Goal: Task Accomplishment & Management: Complete application form

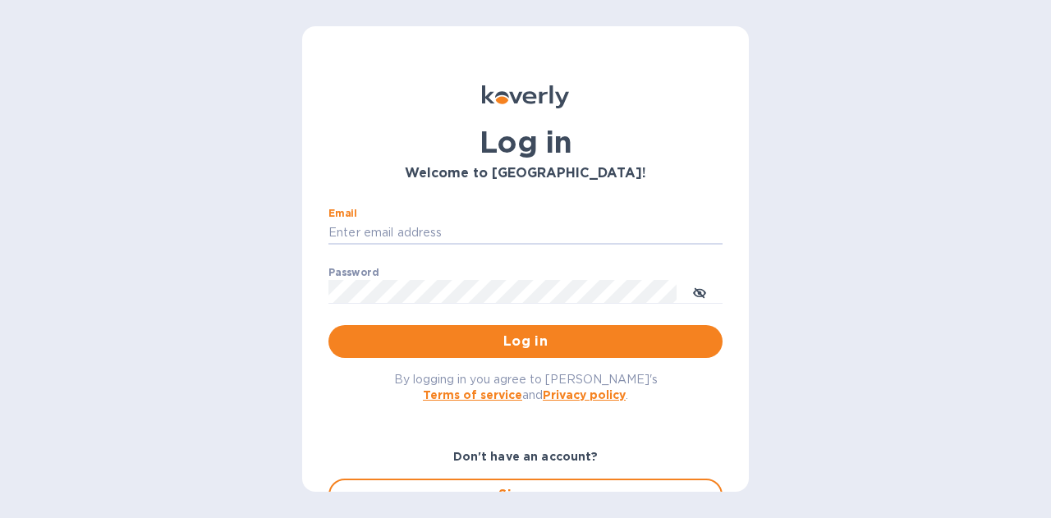
click at [393, 237] on input "Email" at bounding box center [526, 233] width 394 height 25
type input "[PERSON_NAME][EMAIL_ADDRESS][PERSON_NAME][DOMAIN_NAME]"
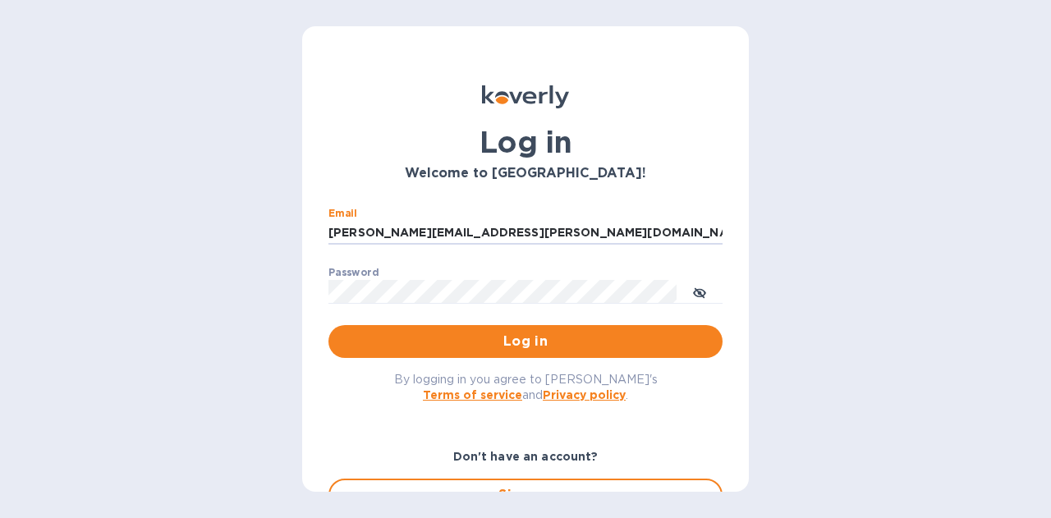
click at [509, 339] on span "Log in" at bounding box center [526, 342] width 368 height 20
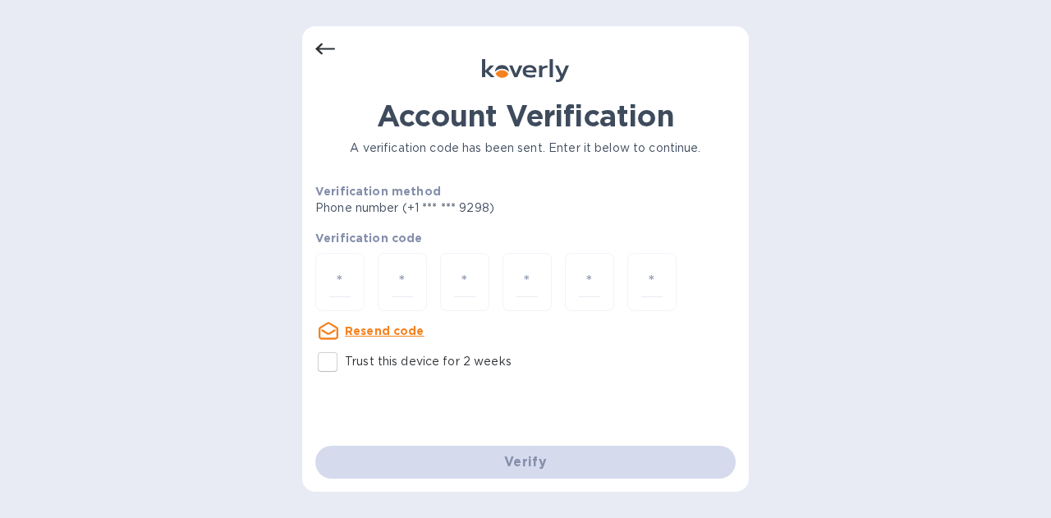
click at [337, 274] on input "number" at bounding box center [339, 282] width 21 height 30
click at [336, 363] on input "Trust this device for 2 weeks" at bounding box center [327, 362] width 34 height 34
checkbox input "true"
click at [342, 273] on input "number" at bounding box center [339, 282] width 21 height 30
type input "6"
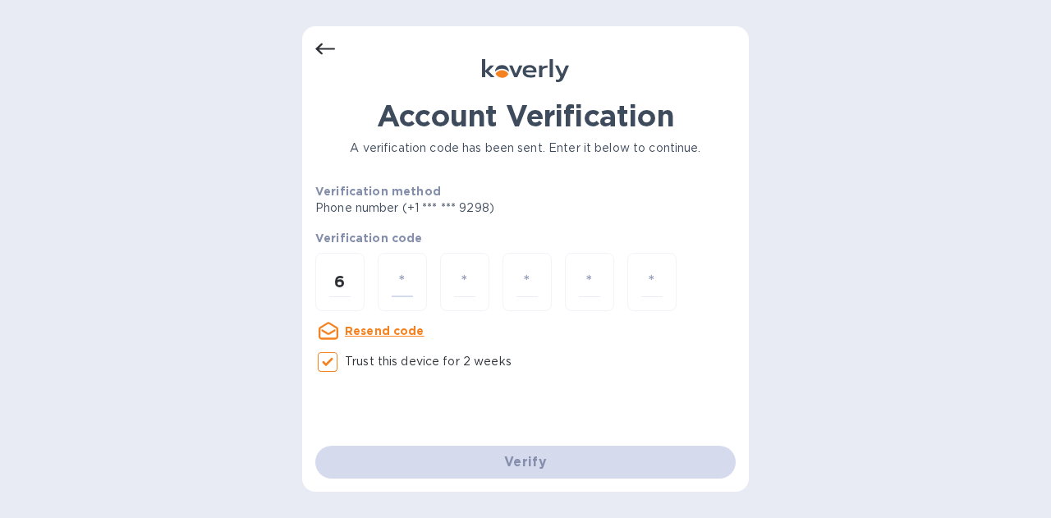
type input "3"
type input "9"
type input "2"
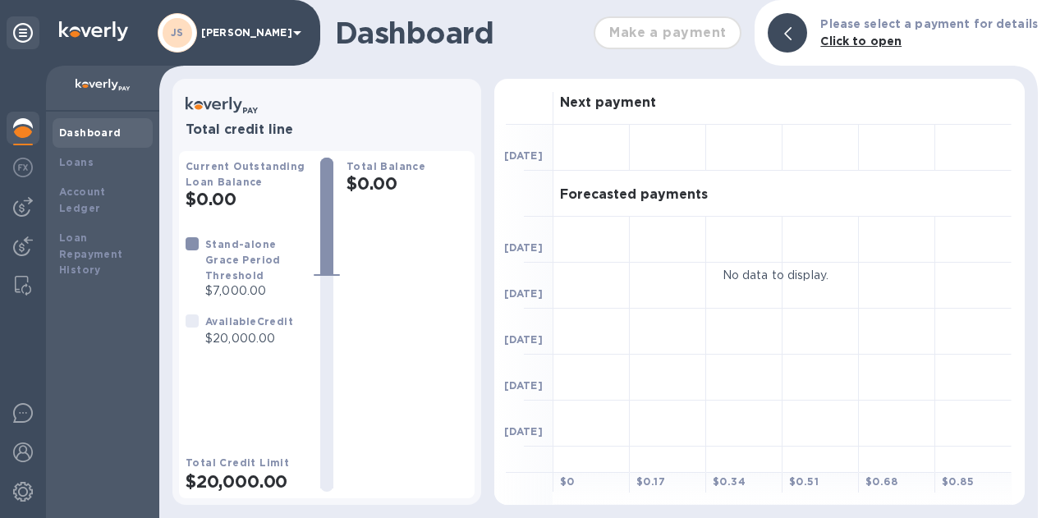
click at [28, 172] on img at bounding box center [23, 168] width 20 height 20
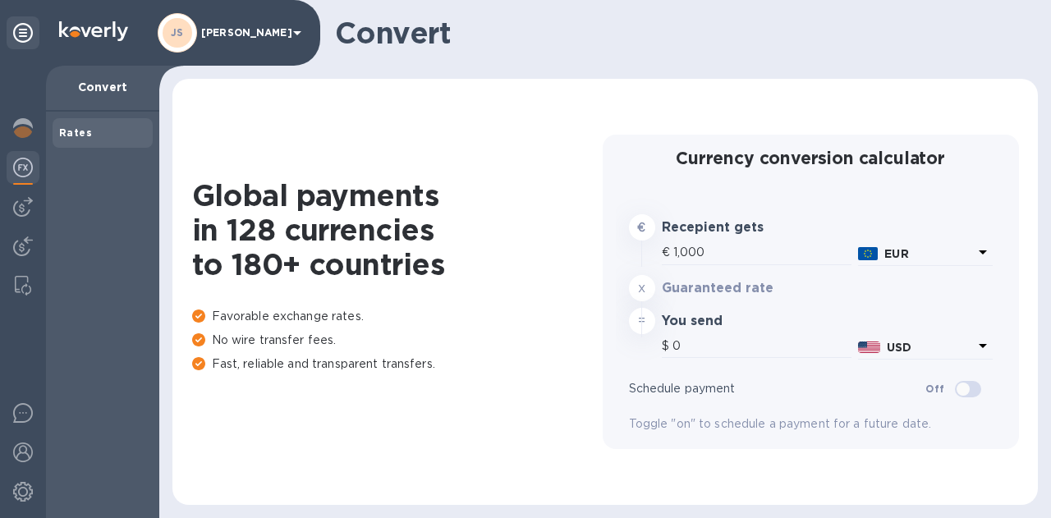
type input "1,179.9"
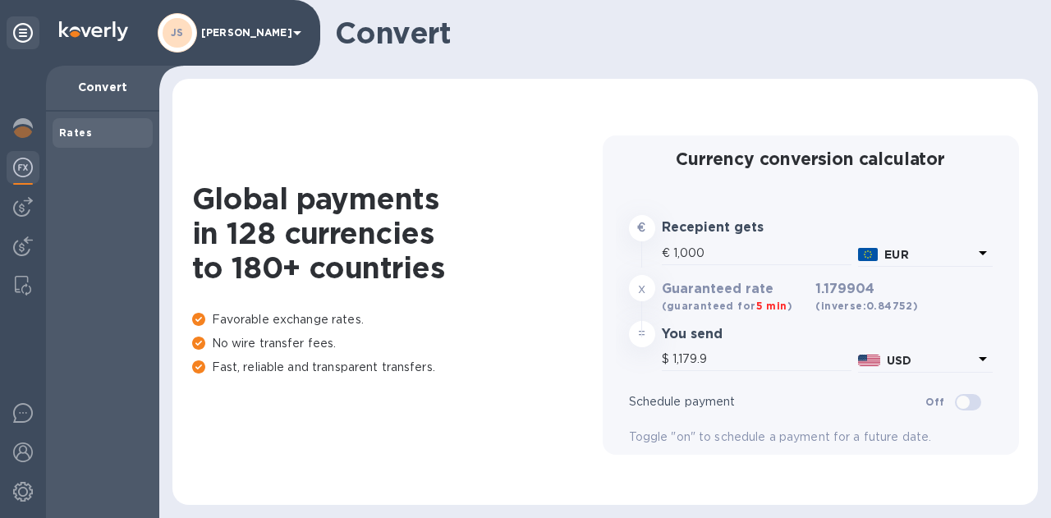
click at [30, 209] on img at bounding box center [23, 207] width 20 height 20
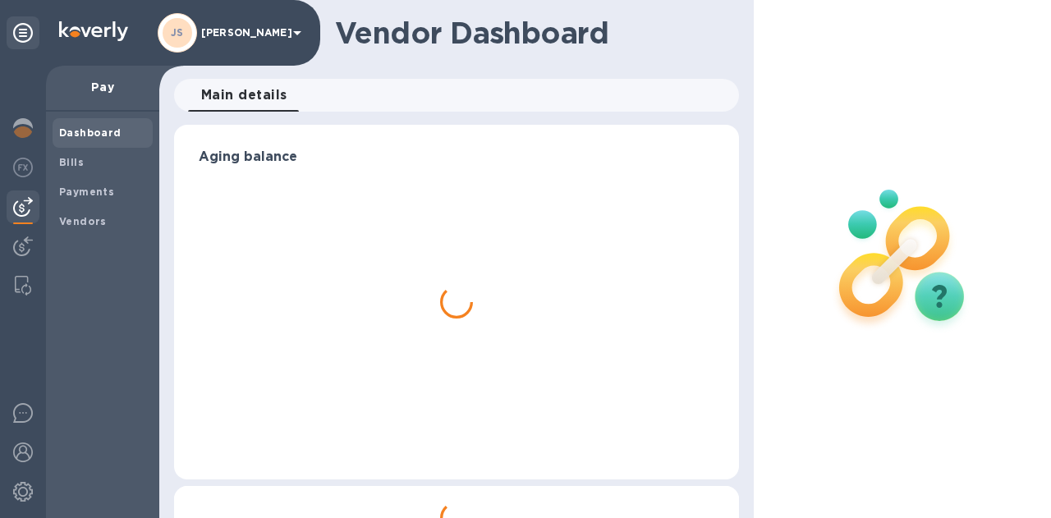
click at [85, 165] on span "Bills" at bounding box center [102, 162] width 87 height 16
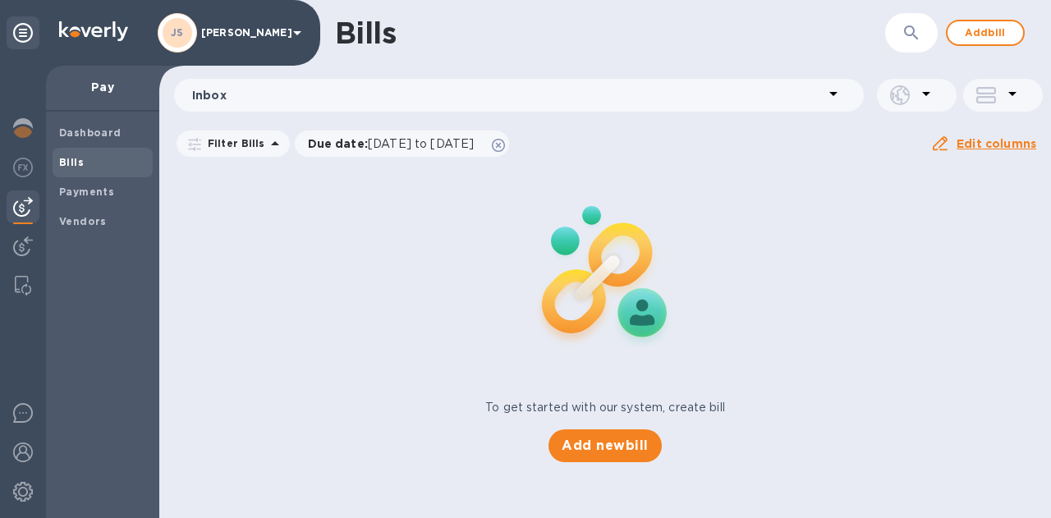
click at [1017, 24] on button "Add bill" at bounding box center [985, 33] width 79 height 26
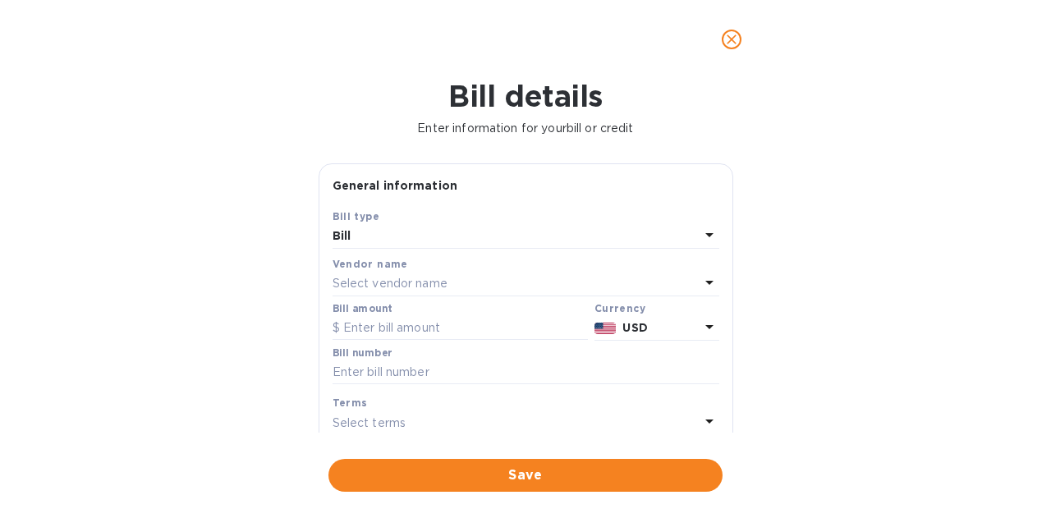
click at [386, 294] on div "Select vendor name" at bounding box center [516, 284] width 367 height 23
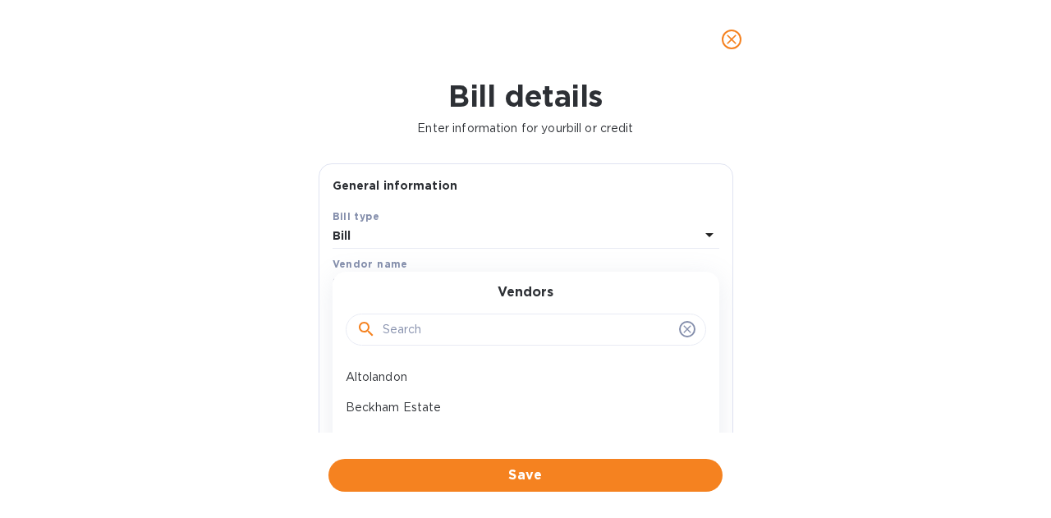
click at [402, 314] on div at bounding box center [526, 330] width 361 height 33
click at [420, 326] on input "text" at bounding box center [528, 330] width 290 height 25
type input "humm"
click at [424, 379] on p "Hummingbird Wholesale" at bounding box center [519, 377] width 347 height 17
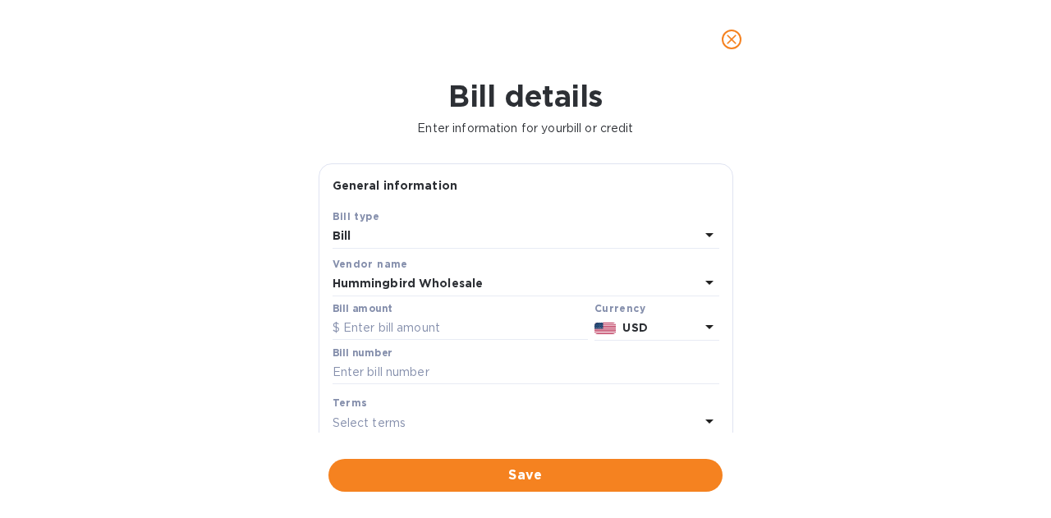
click at [429, 328] on input "text" at bounding box center [460, 328] width 255 height 25
click at [391, 372] on input "text" at bounding box center [526, 373] width 387 height 25
paste input "QB251643"
click at [427, 378] on input "QB251643," at bounding box center [526, 373] width 387 height 25
paste input "QB251657"
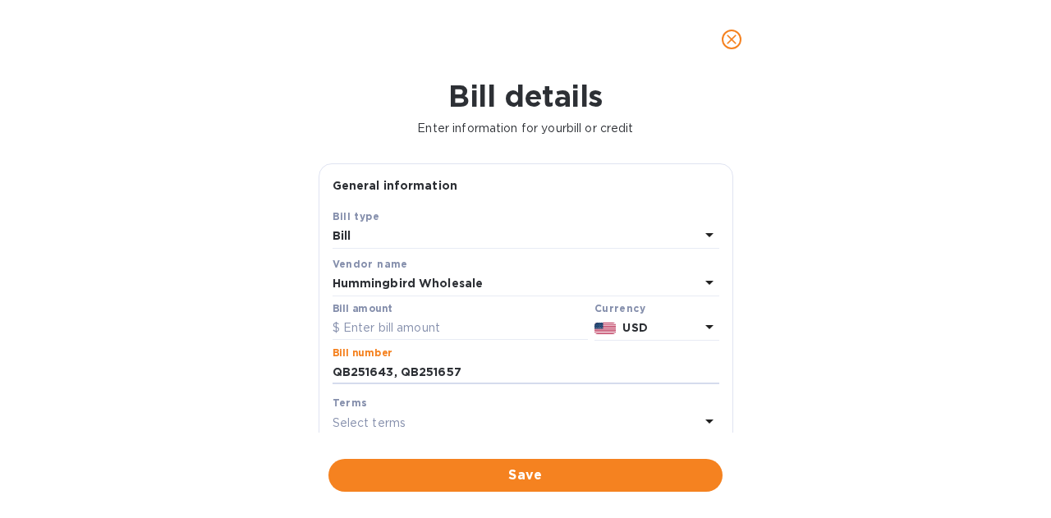
type input "QB251643, QB251657"
click at [406, 324] on input "text" at bounding box center [460, 328] width 255 height 25
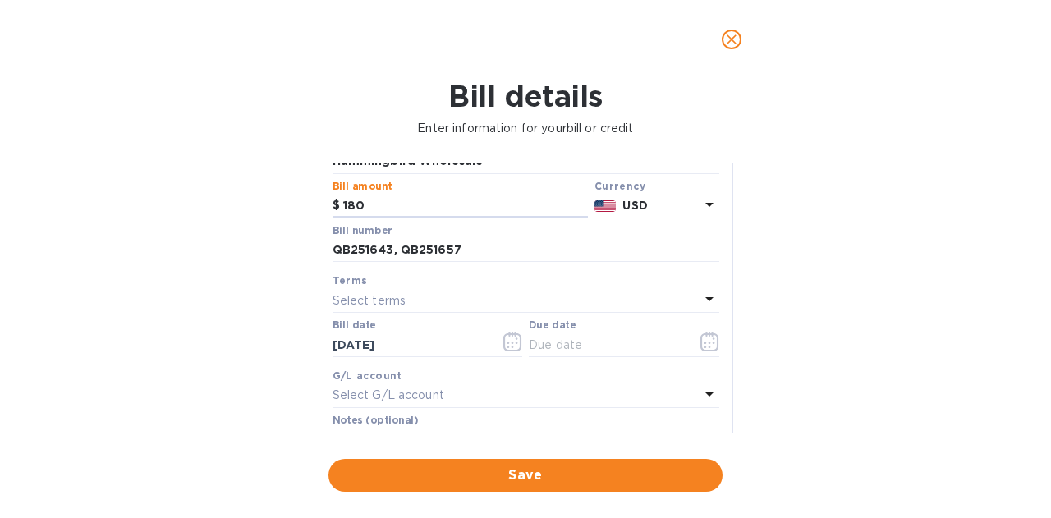
scroll to position [246, 0]
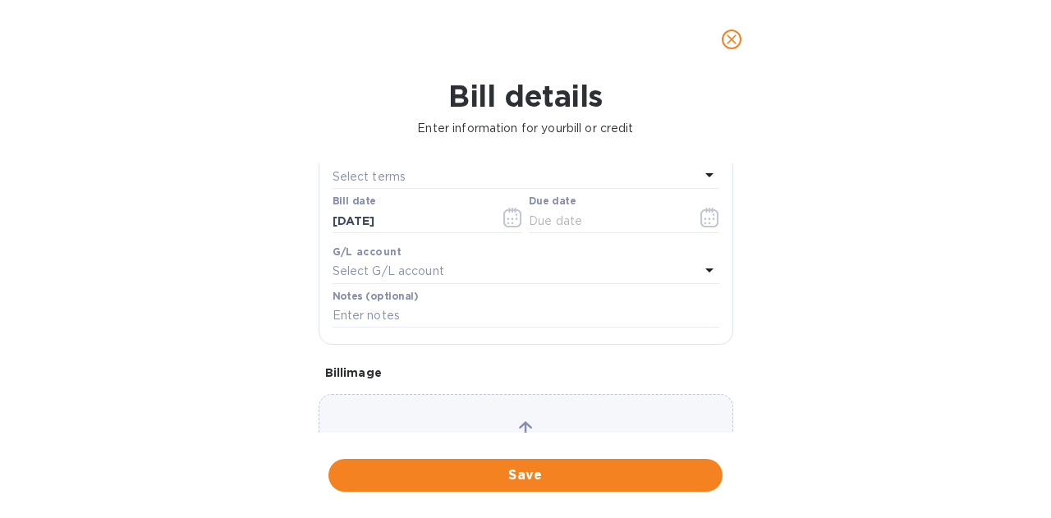
type input "180"
click at [701, 218] on icon "button" at bounding box center [710, 218] width 19 height 20
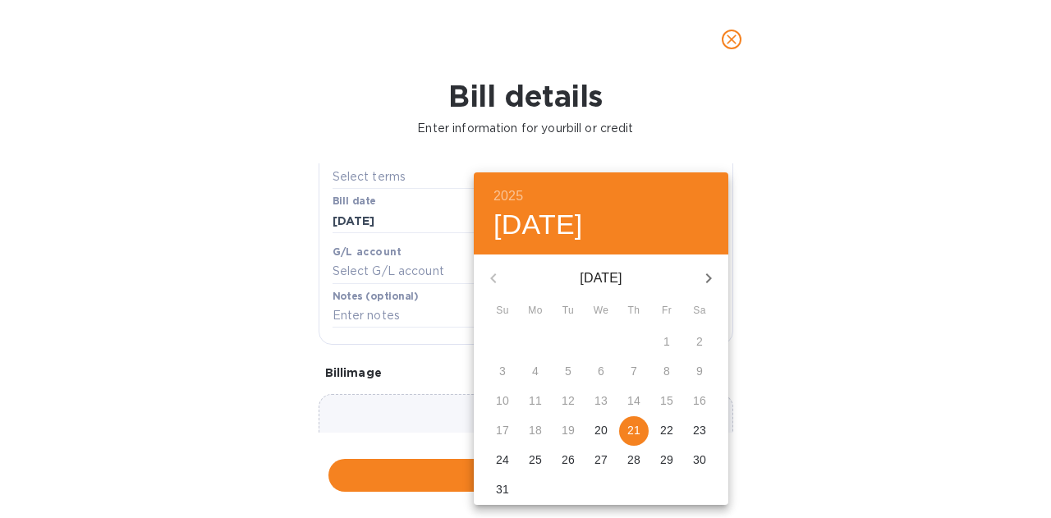
click at [535, 456] on p "25" at bounding box center [535, 460] width 13 height 16
type input "08/25/2025"
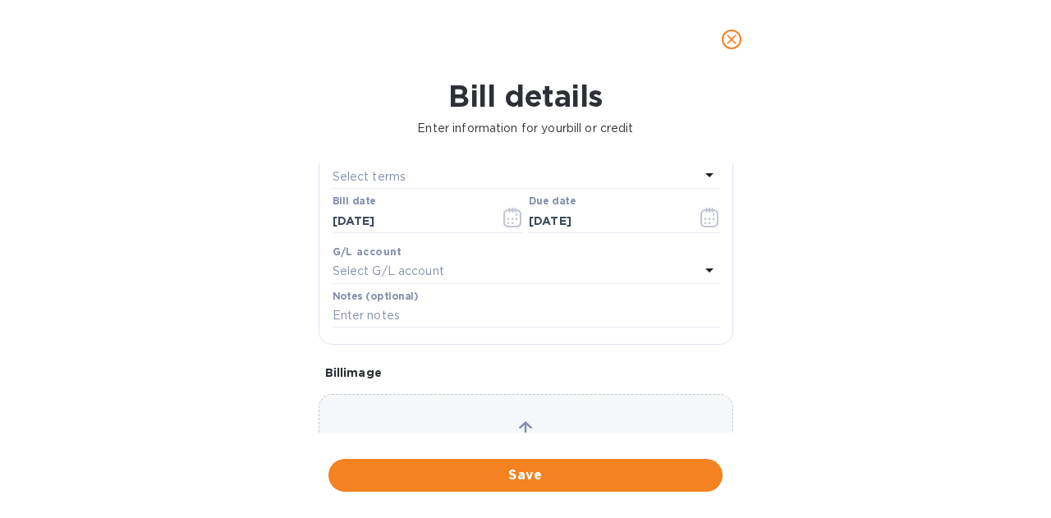
scroll to position [0, 0]
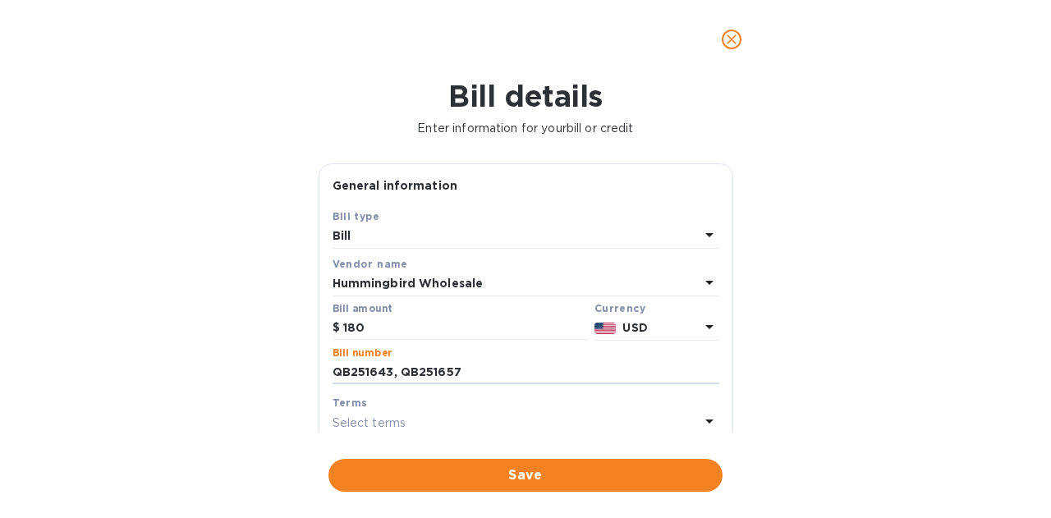
drag, startPoint x: 491, startPoint y: 370, endPoint x: 331, endPoint y: 367, distance: 160.2
click at [331, 368] on div "Bill number QB251643, QB251657" at bounding box center [525, 368] width 393 height 48
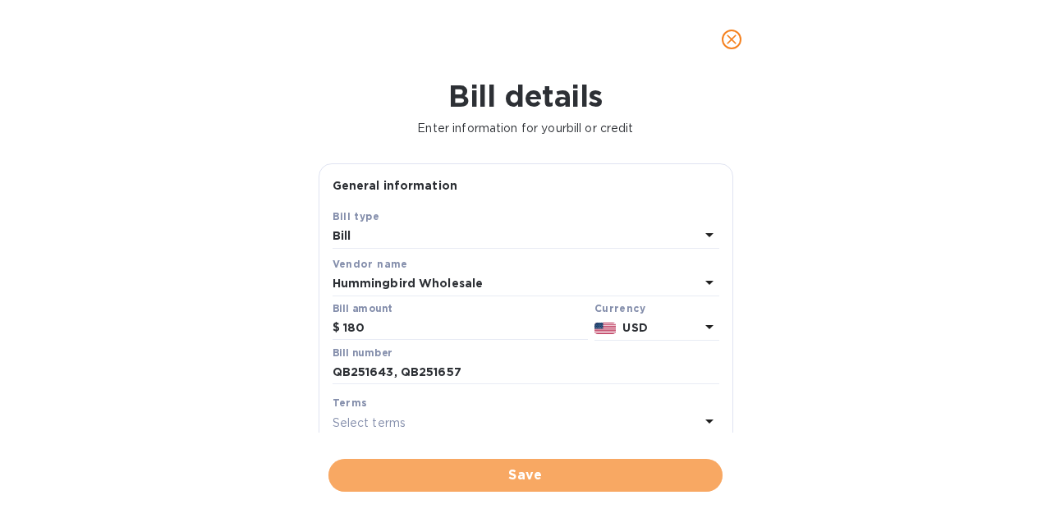
click at [529, 471] on span "Save" at bounding box center [526, 476] width 368 height 20
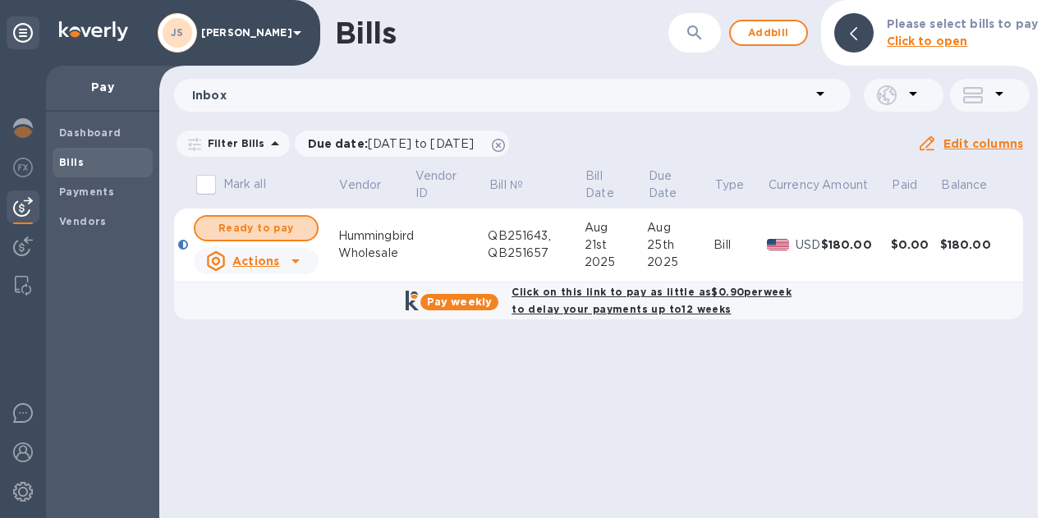
click at [292, 221] on span "Ready to pay" at bounding box center [256, 228] width 95 height 20
checkbox input "true"
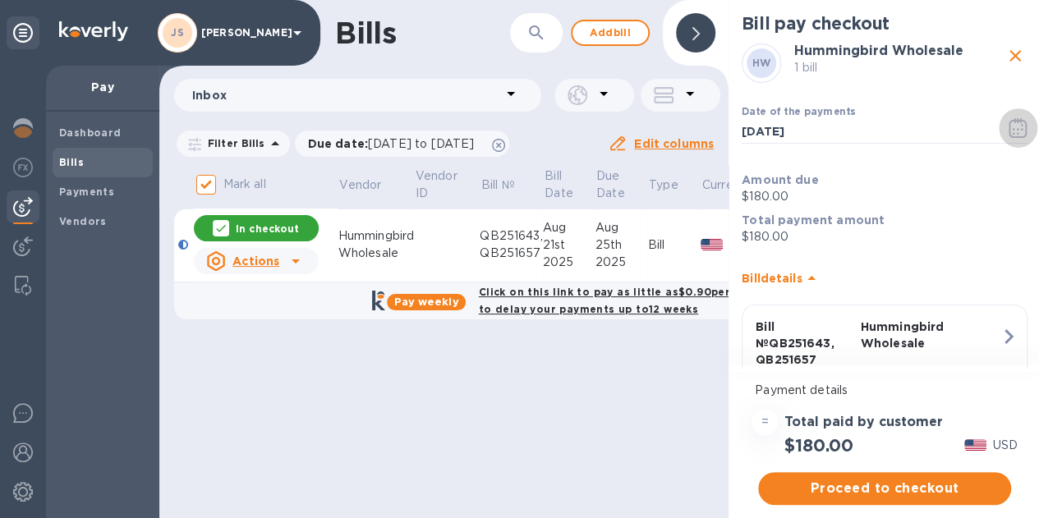
click at [1019, 128] on icon "button" at bounding box center [1018, 128] width 18 height 20
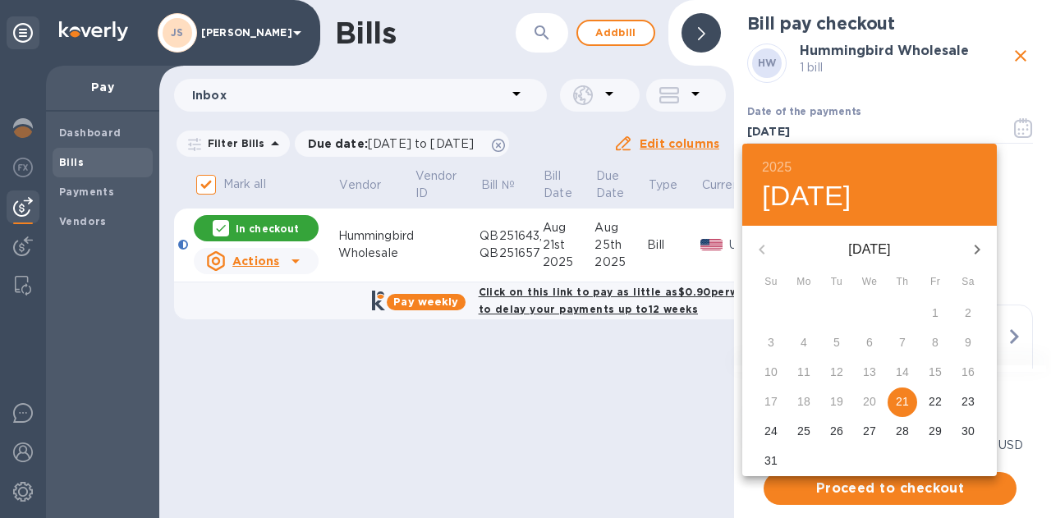
click at [833, 428] on p "26" at bounding box center [836, 431] width 13 height 16
type input "08/26/2025"
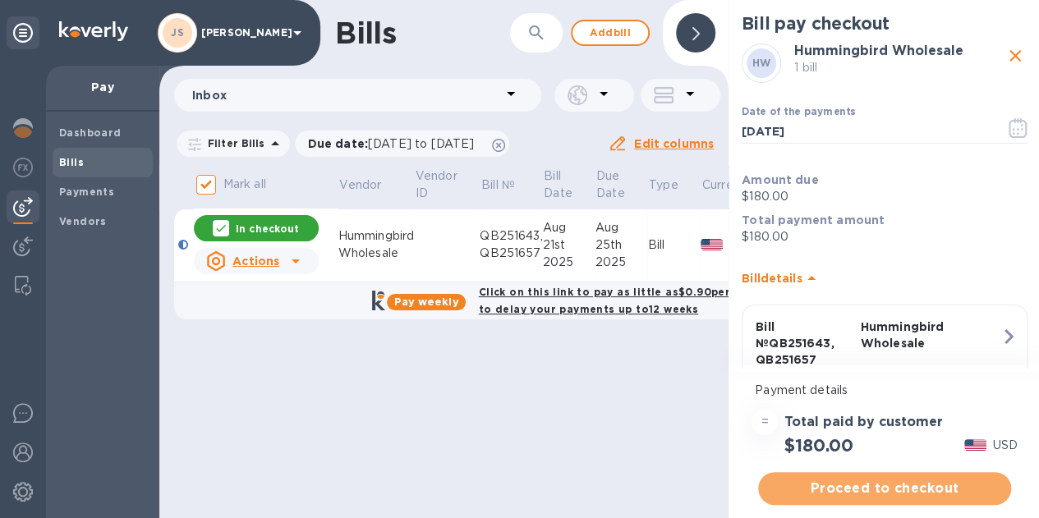
click at [893, 485] on span "Proceed to checkout" at bounding box center [884, 489] width 227 height 20
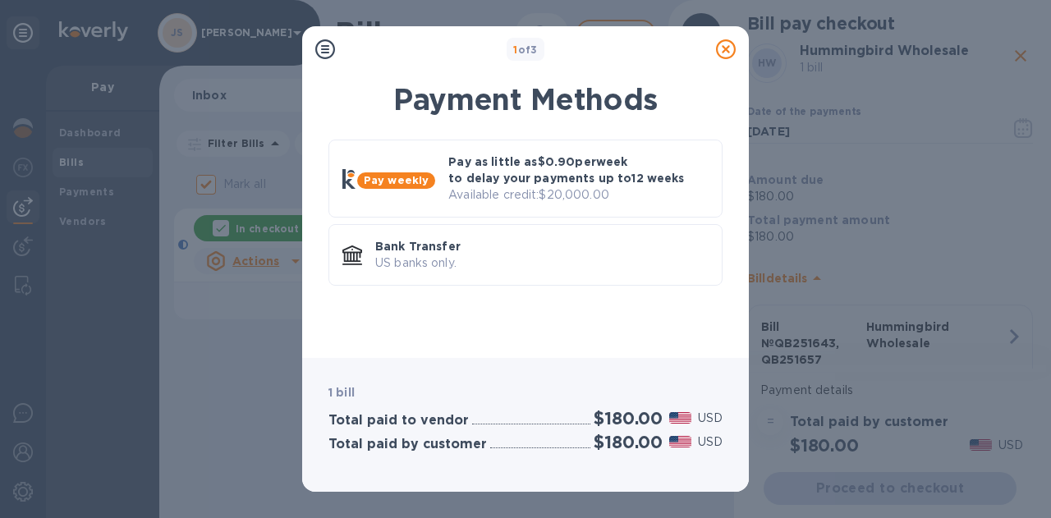
click at [560, 264] on p "US banks only." at bounding box center [541, 263] width 333 height 17
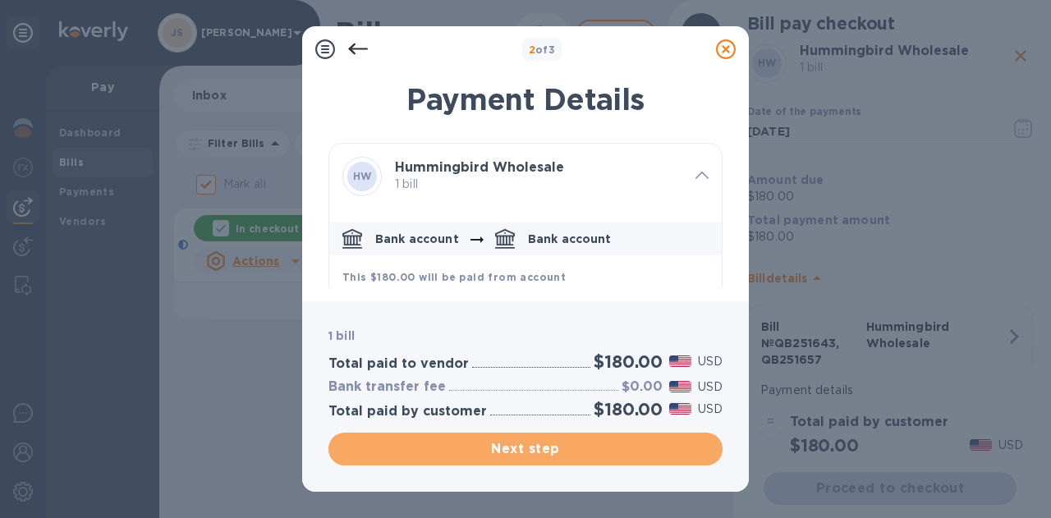
click at [573, 439] on button "Next step" at bounding box center [526, 449] width 394 height 33
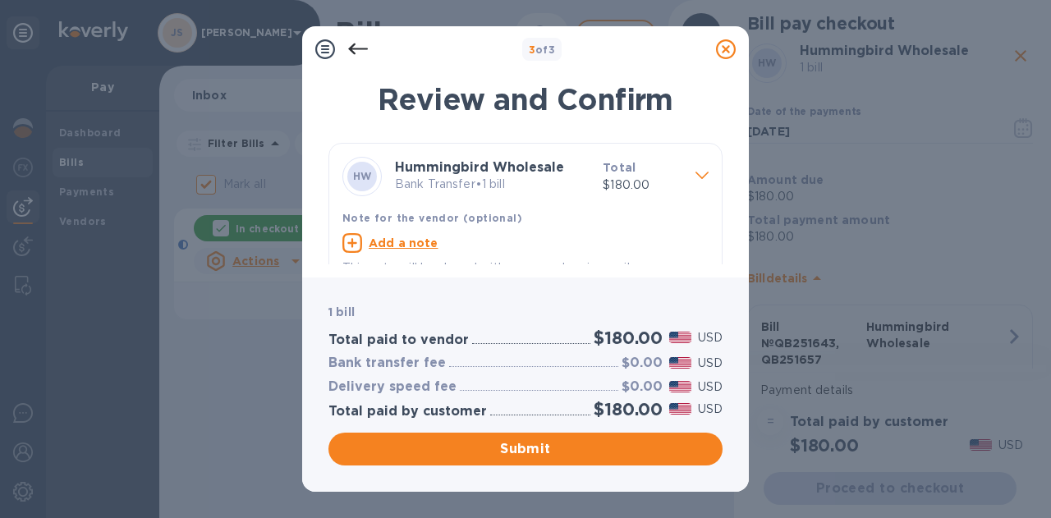
click at [410, 246] on u "Add a note" at bounding box center [404, 243] width 70 height 13
click at [398, 245] on textarea at bounding box center [512, 245] width 340 height 14
paste textarea "QB251643, QB251657"
type textarea "QB251643, QB251657"
click at [550, 442] on span "Submit" at bounding box center [526, 449] width 368 height 20
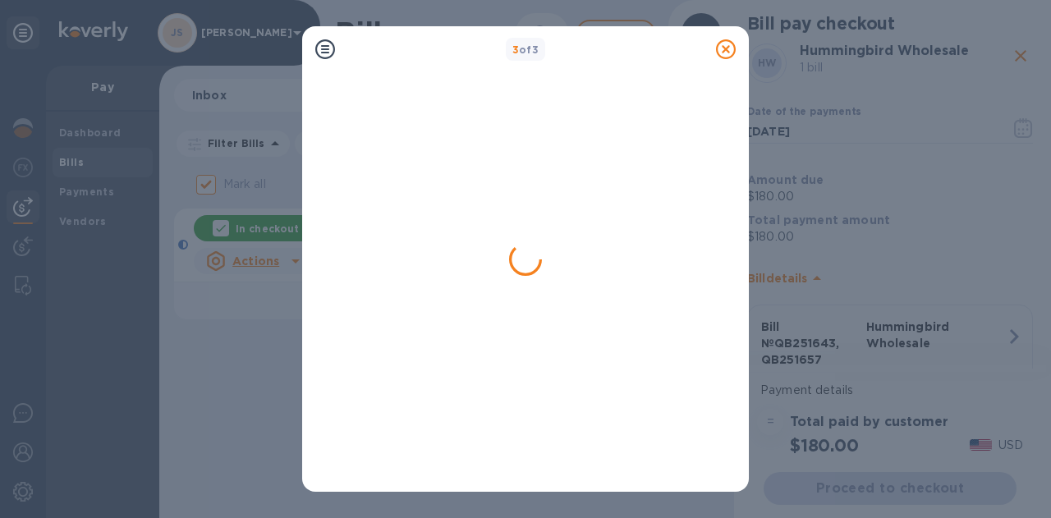
checkbox input "false"
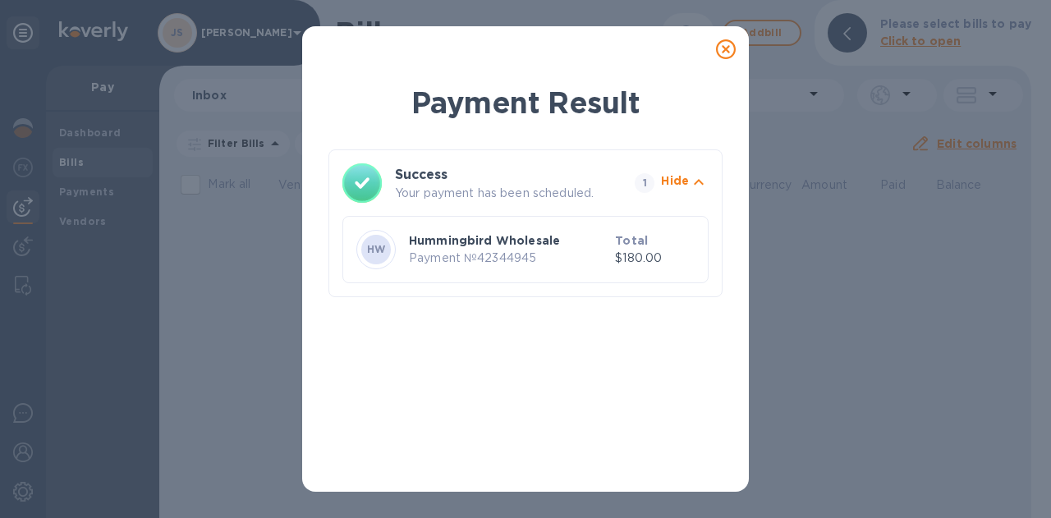
click at [730, 51] on icon at bounding box center [726, 49] width 20 height 20
